Goal: Task Accomplishment & Management: Manage account settings

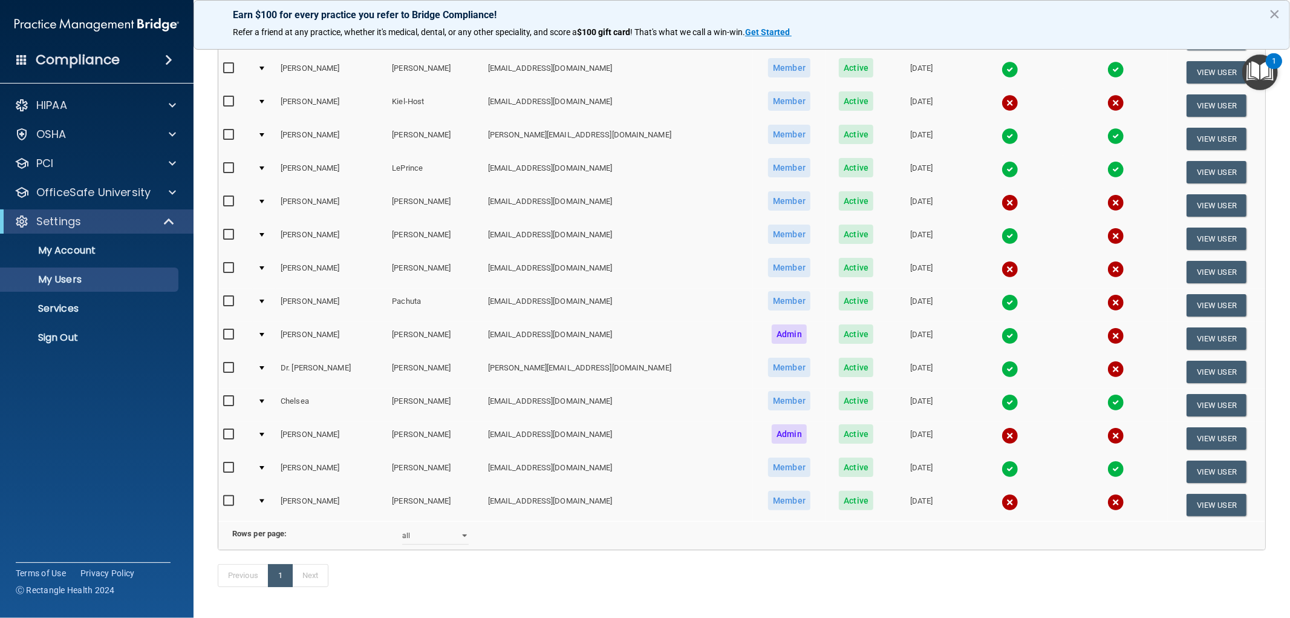
scroll to position [336, 0]
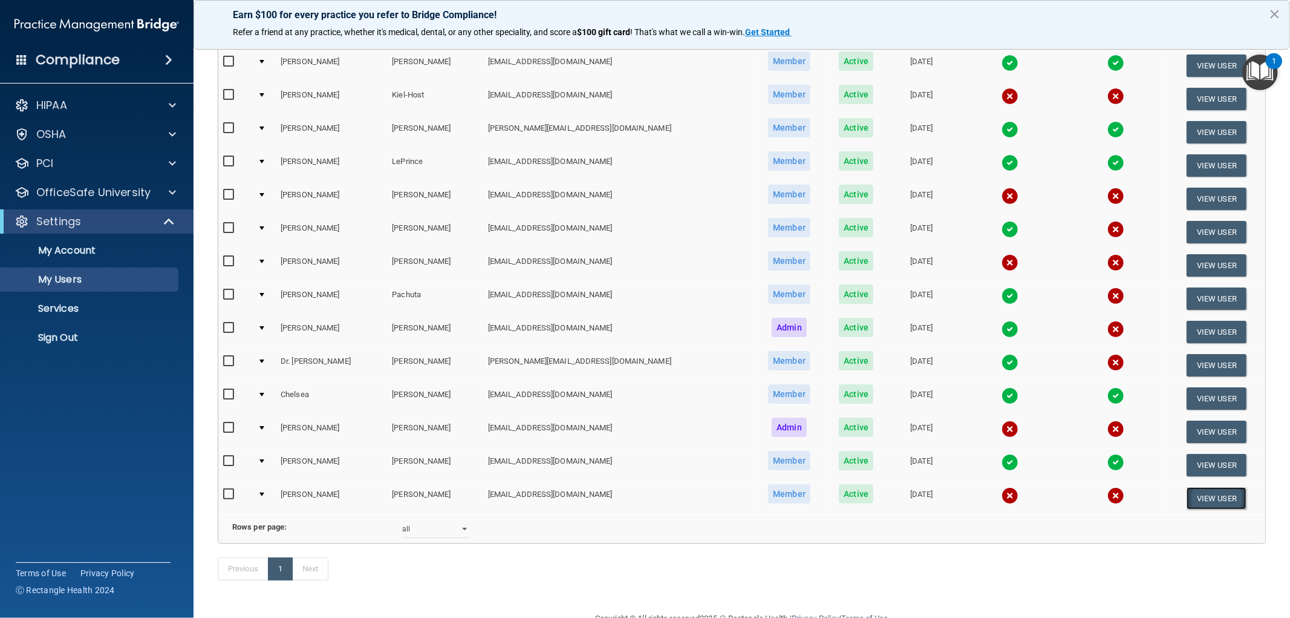
click at [1193, 487] on button "View User" at bounding box center [1217, 498] width 60 height 22
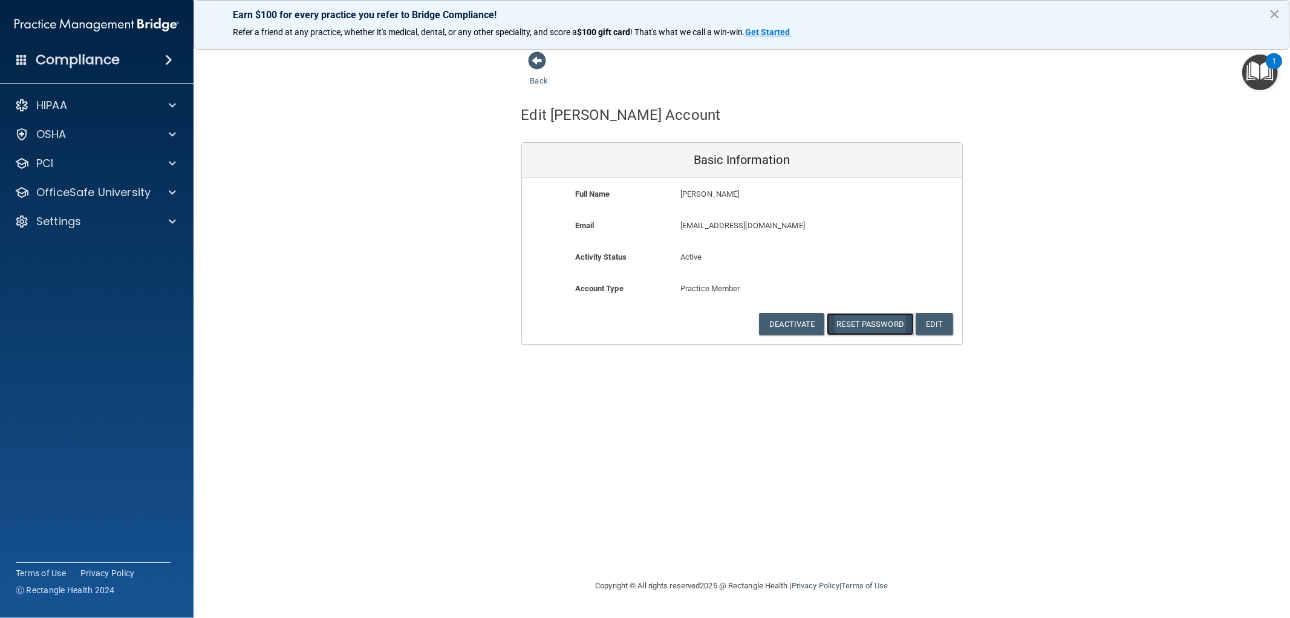
click at [862, 321] on button "Reset Password" at bounding box center [870, 324] width 87 height 22
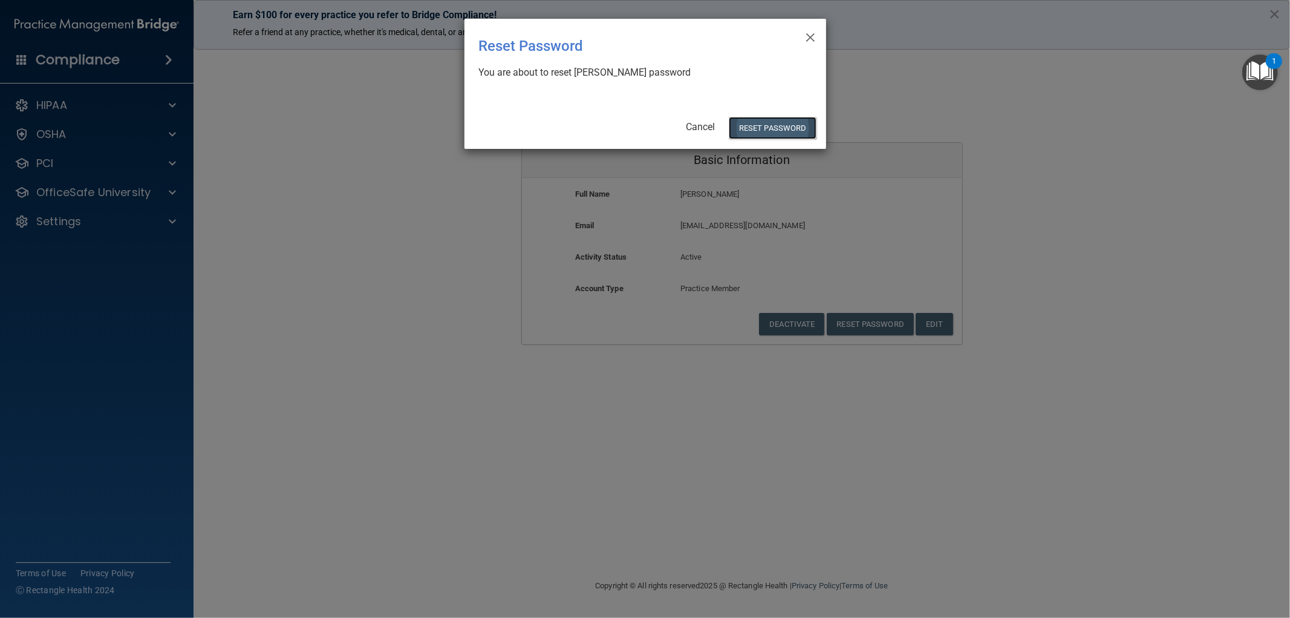
click at [788, 123] on button "Reset Password" at bounding box center [772, 128] width 87 height 22
click at [782, 131] on button "Reset Password" at bounding box center [772, 128] width 87 height 22
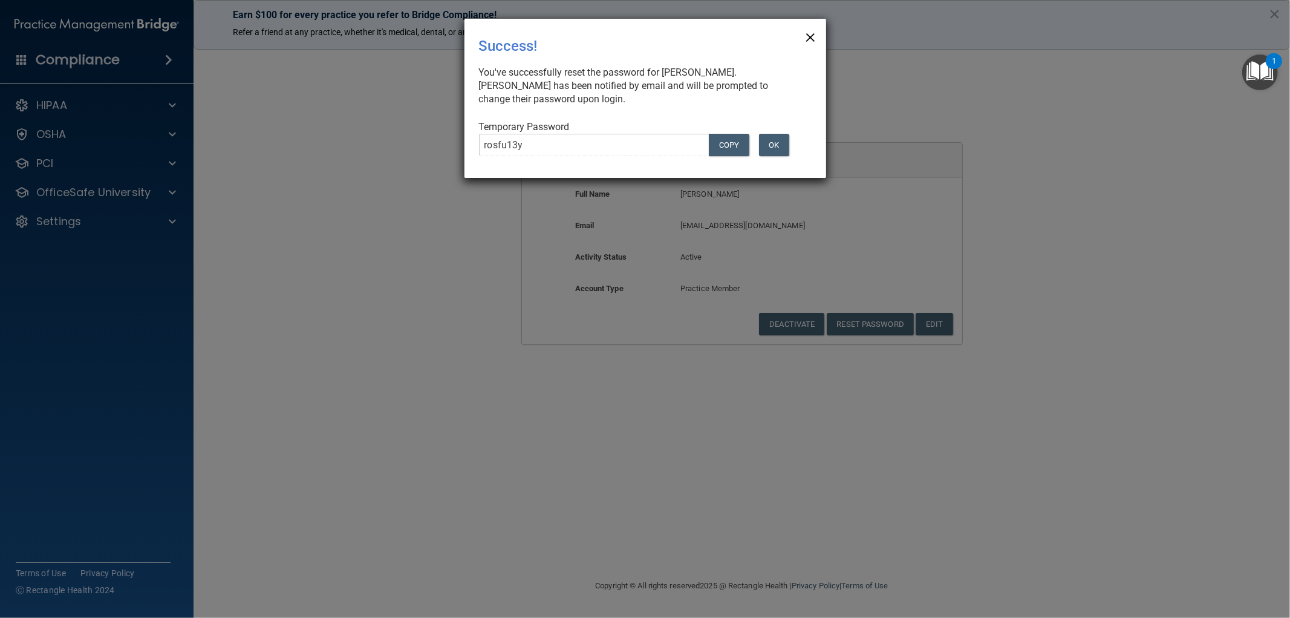
click at [812, 33] on span "×" at bounding box center [810, 36] width 11 height 24
click at [64, 220] on div "× Close Success! You've successfully reset the password for [PERSON_NAME]. [PER…" at bounding box center [645, 309] width 1290 height 618
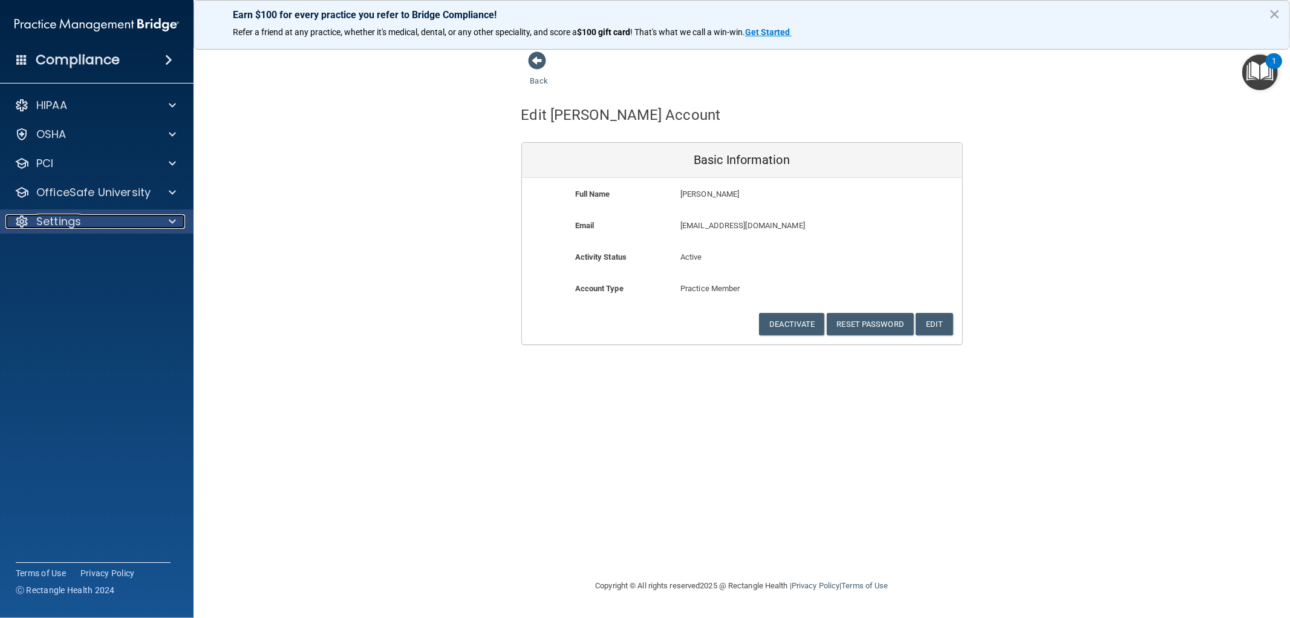
click at [80, 220] on p "Settings" at bounding box center [58, 221] width 45 height 15
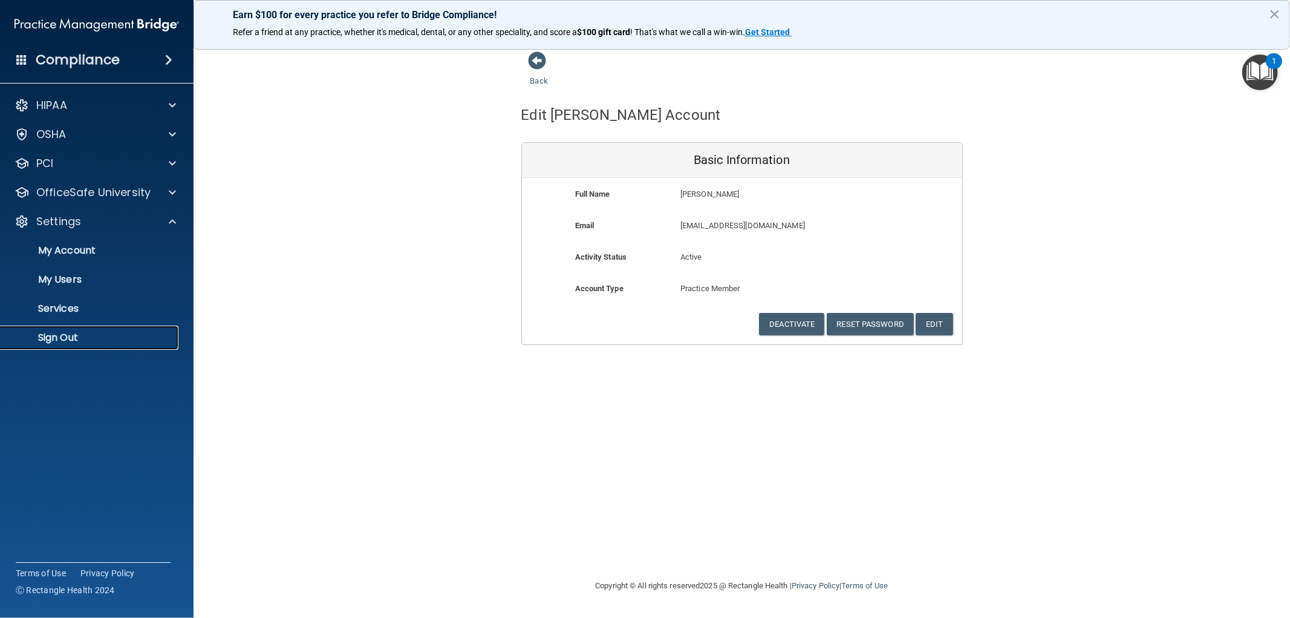
click at [71, 335] on p "Sign Out" at bounding box center [90, 338] width 165 height 12
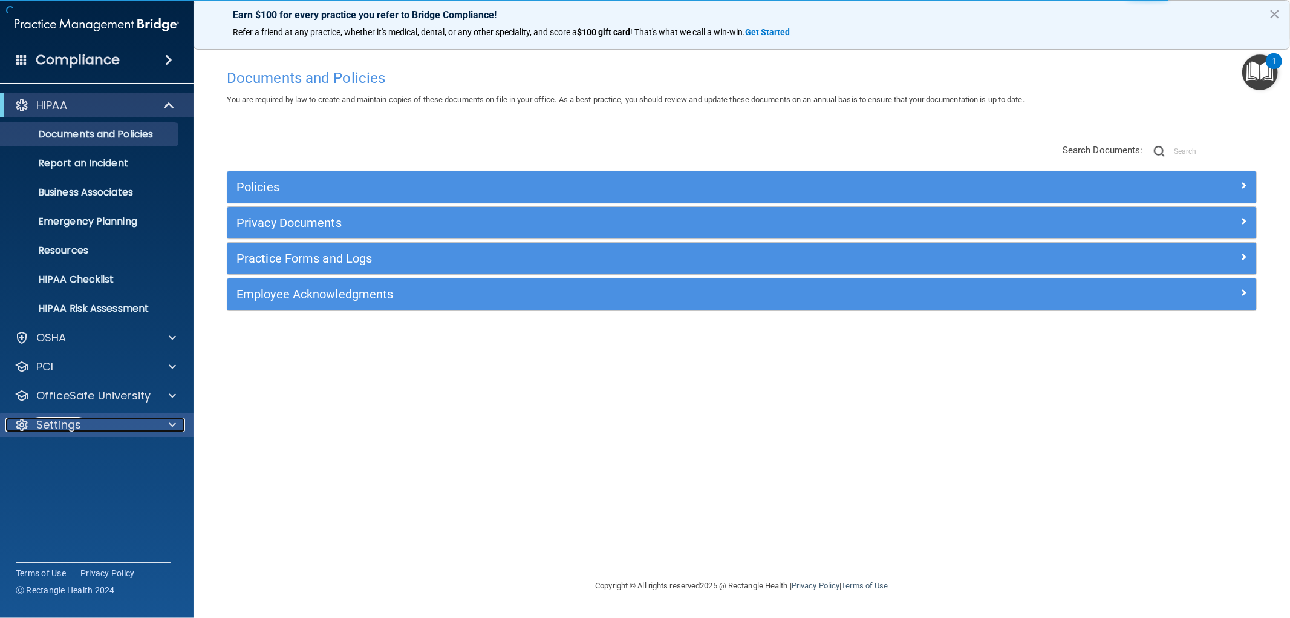
click at [44, 430] on p "Settings" at bounding box center [58, 424] width 45 height 15
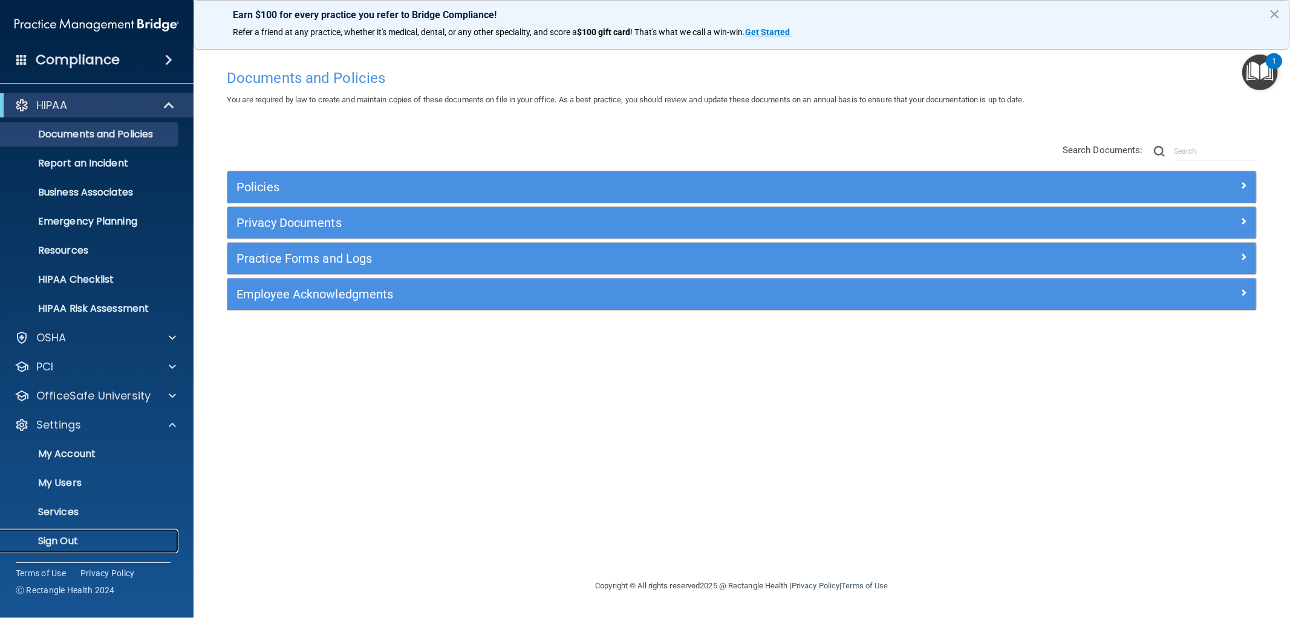
click at [56, 535] on p "Sign Out" at bounding box center [90, 541] width 165 height 12
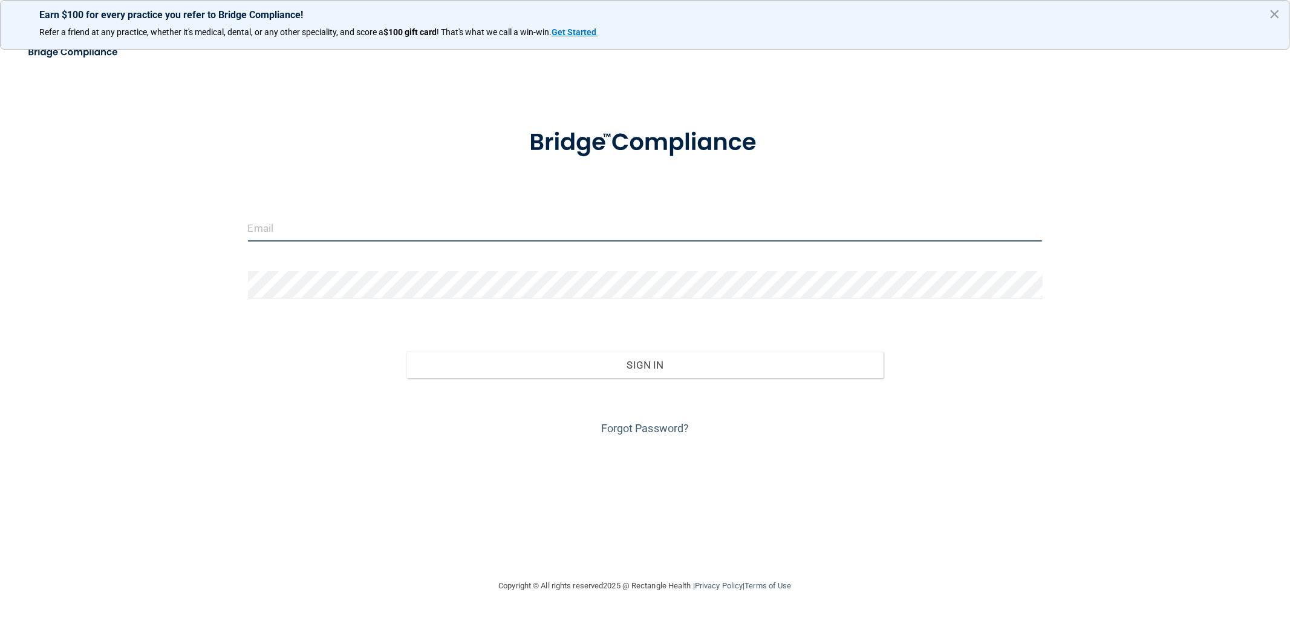
click at [312, 235] on input "email" at bounding box center [645, 227] width 795 height 27
type input "[EMAIL_ADDRESS][DOMAIN_NAME]"
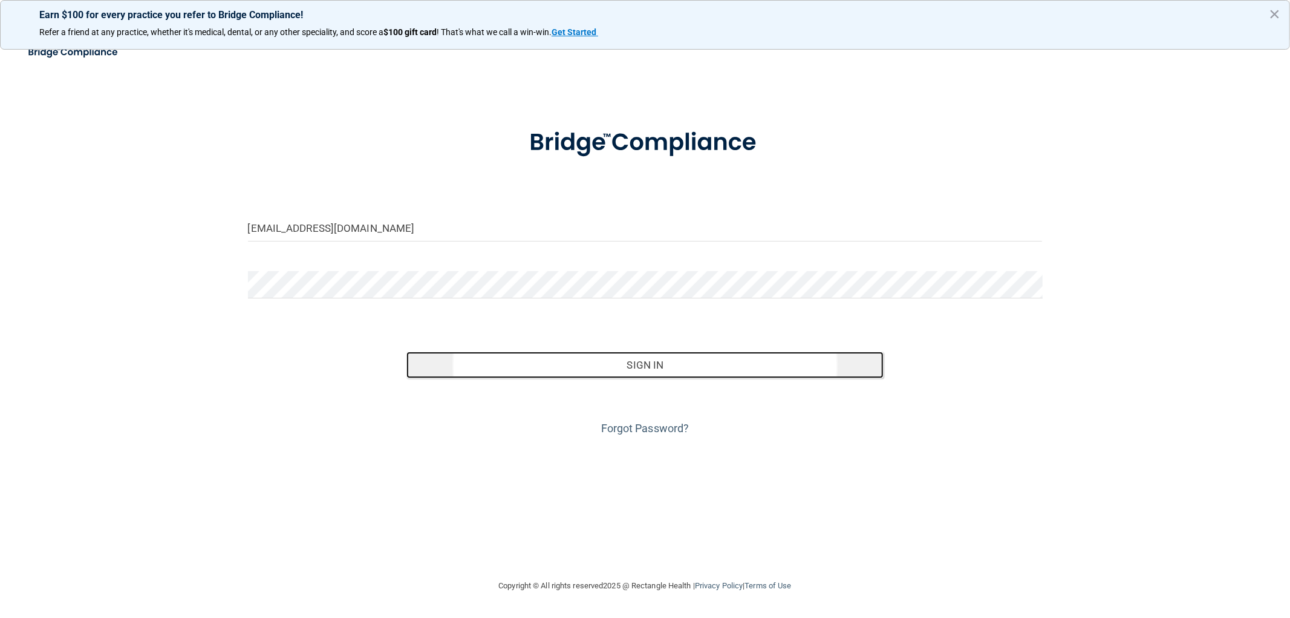
click at [612, 365] on button "Sign In" at bounding box center [645, 364] width 477 height 27
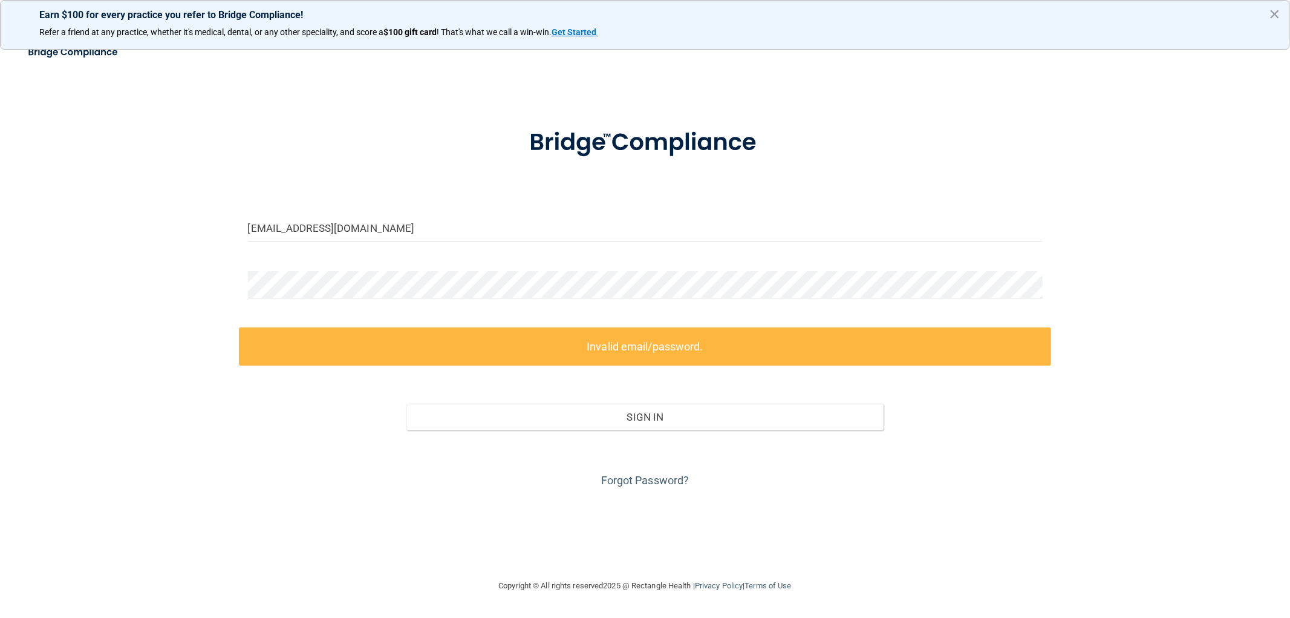
click at [491, 446] on div "Forgot Password?" at bounding box center [645, 460] width 813 height 60
click at [655, 480] on link "Forgot Password?" at bounding box center [645, 480] width 88 height 13
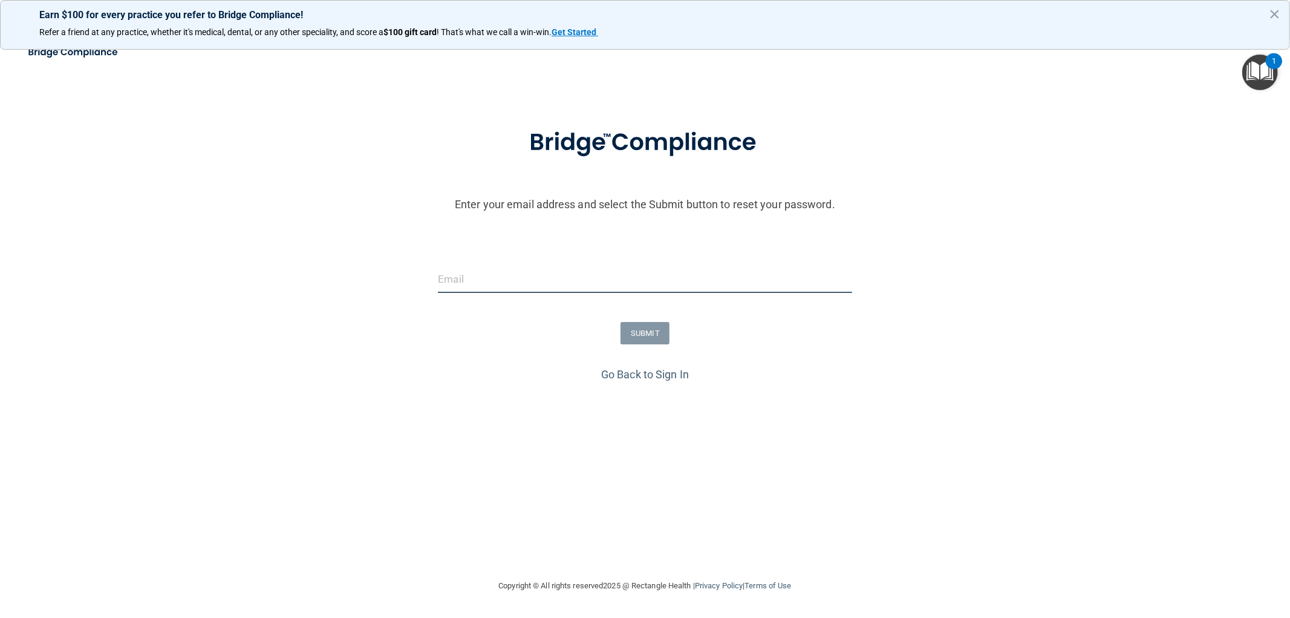
click at [482, 288] on input "email" at bounding box center [645, 279] width 414 height 27
type input "[EMAIL_ADDRESS][DOMAIN_NAME]"
click at [645, 332] on button "SUBMIT" at bounding box center [645, 333] width 49 height 22
